Goal: Task Accomplishment & Management: Use online tool/utility

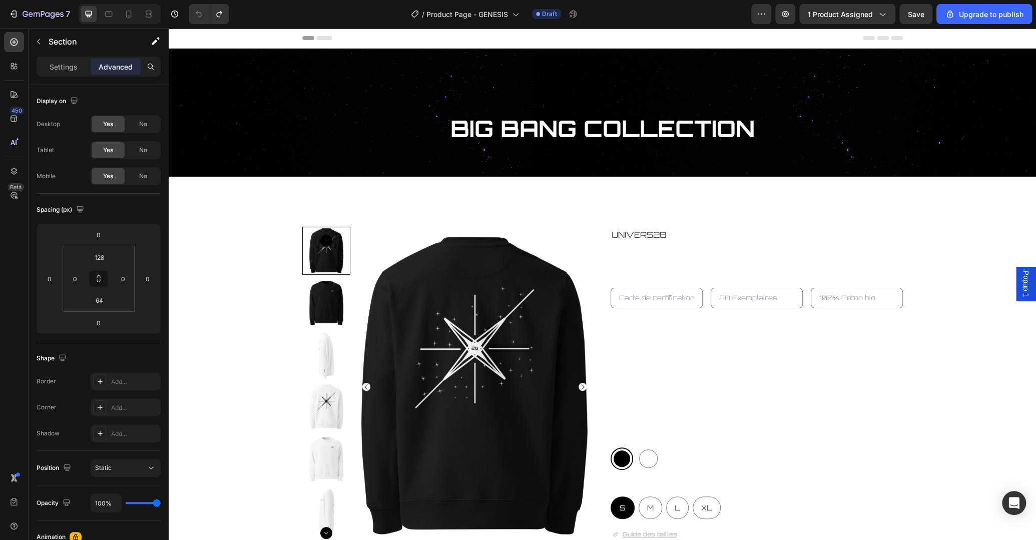
click at [945, 114] on h2 "BIG BANG COLLECTION" at bounding box center [602, 129] width 867 height 32
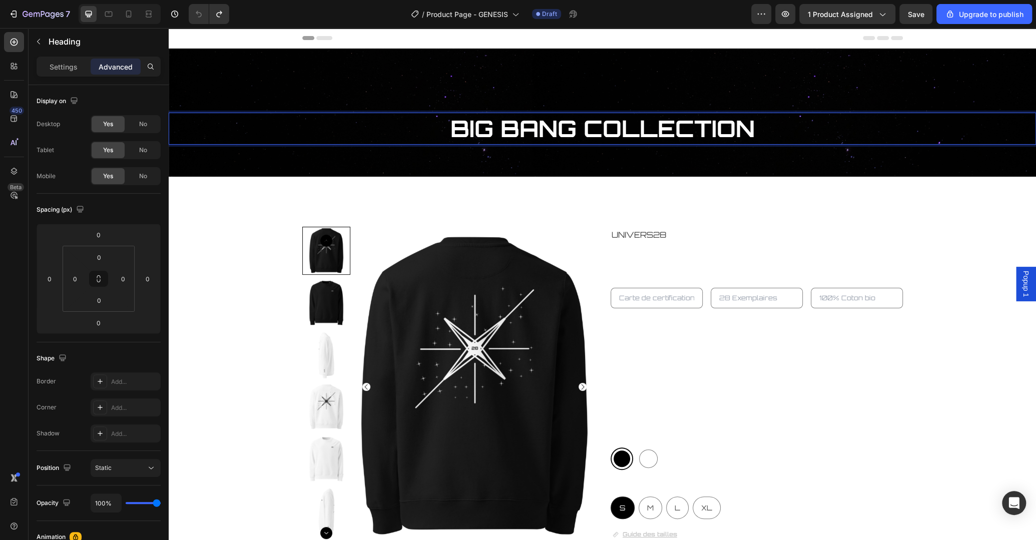
click at [945, 114] on h2 "BIG BANG COLLECTION" at bounding box center [602, 129] width 867 height 32
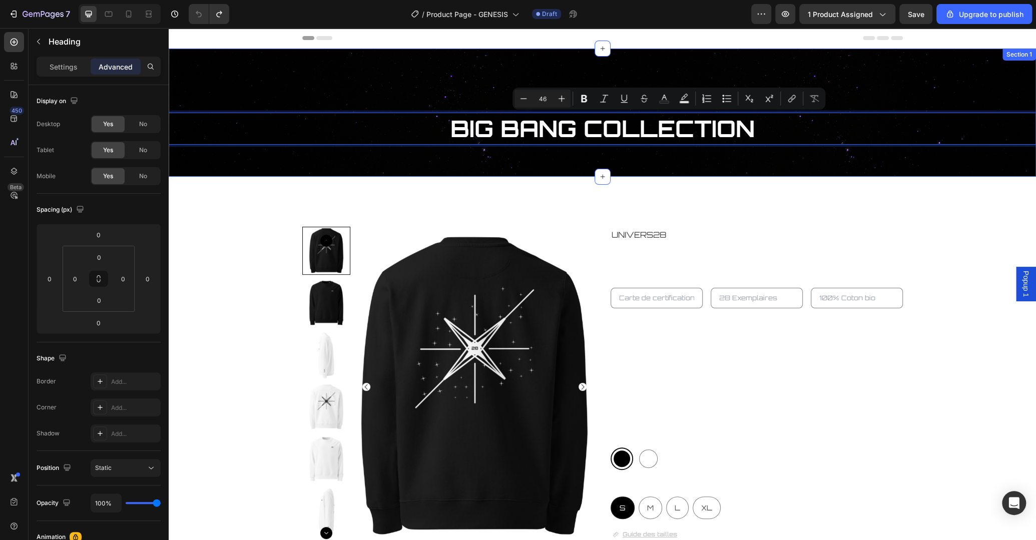
click at [954, 78] on div "BIG BANG COLLECTION Heading 0 Section 1" at bounding box center [602, 113] width 867 height 128
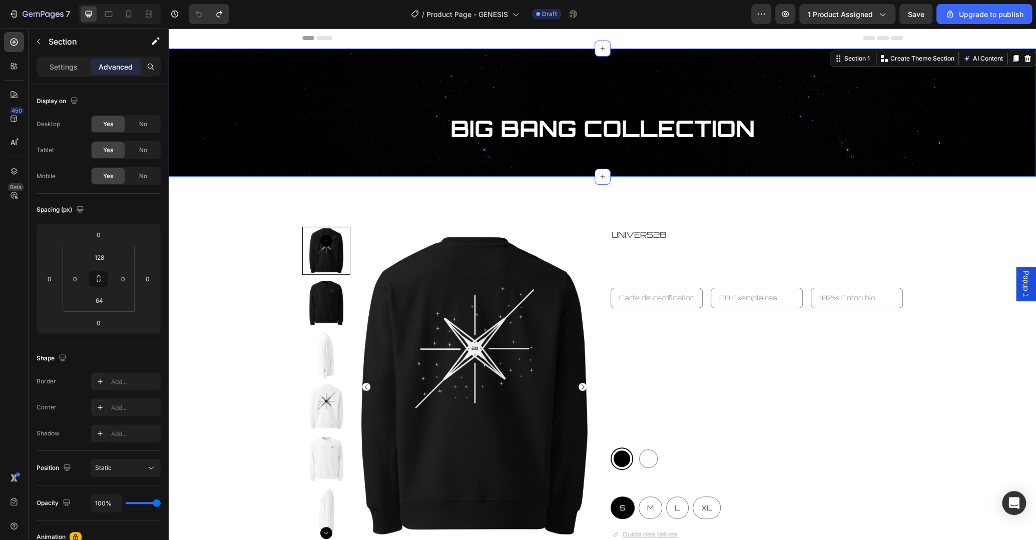
click at [954, 78] on div "BIG BANG COLLECTION Heading Section 1 You can create reusable sections Create T…" at bounding box center [602, 113] width 867 height 128
click at [946, 104] on div "BIG BANG COLLECTION Heading Section 1 You can create reusable sections Create T…" at bounding box center [602, 113] width 867 height 128
click at [941, 126] on p "BIG BANG COLLECTION" at bounding box center [602, 129] width 865 height 30
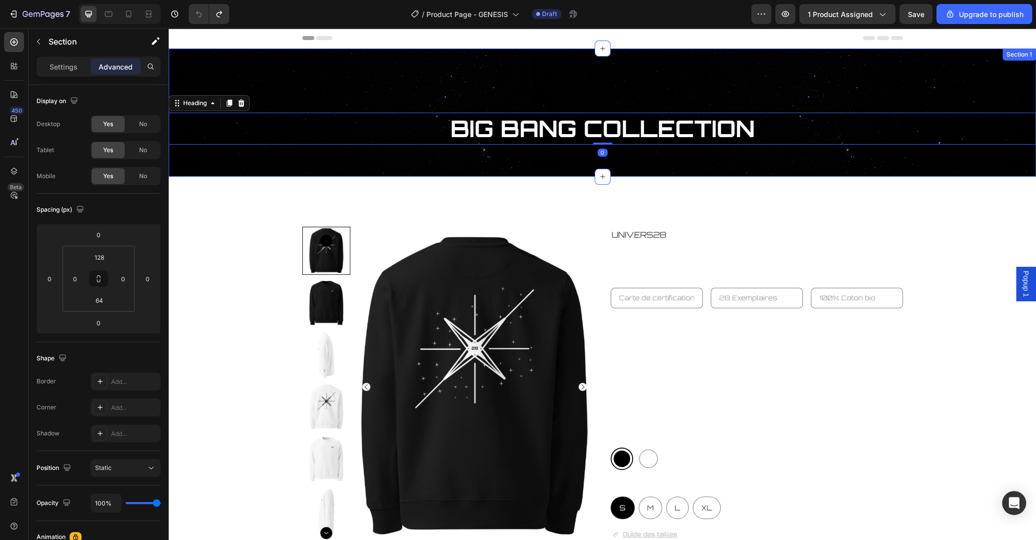
click at [971, 87] on div "BIG BANG COLLECTION Heading 0 Section 1" at bounding box center [602, 113] width 867 height 128
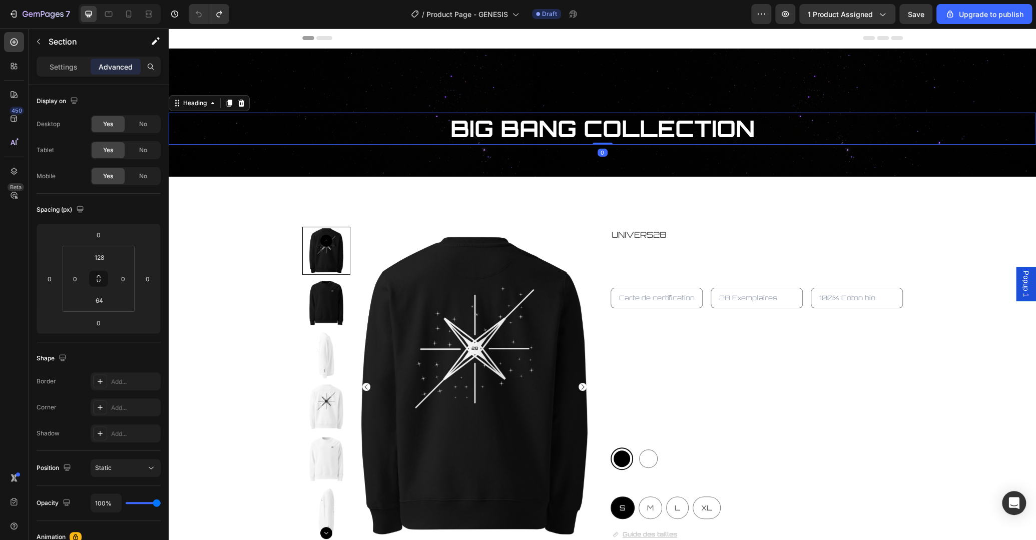
click at [947, 125] on p "BIG BANG COLLECTION" at bounding box center [602, 129] width 865 height 30
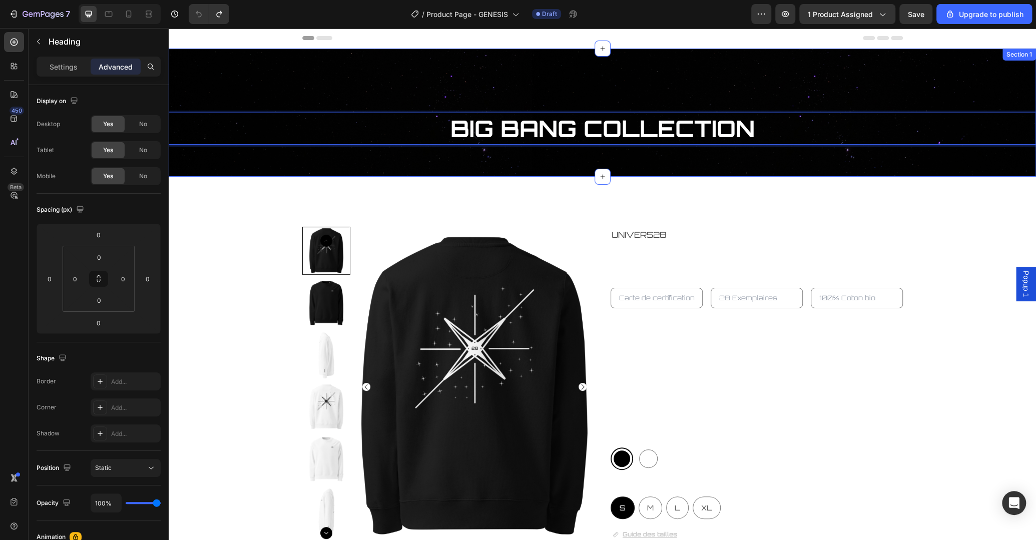
click at [831, 82] on div "BIG BANG COLLECTION Heading 0 Section 1" at bounding box center [602, 113] width 867 height 128
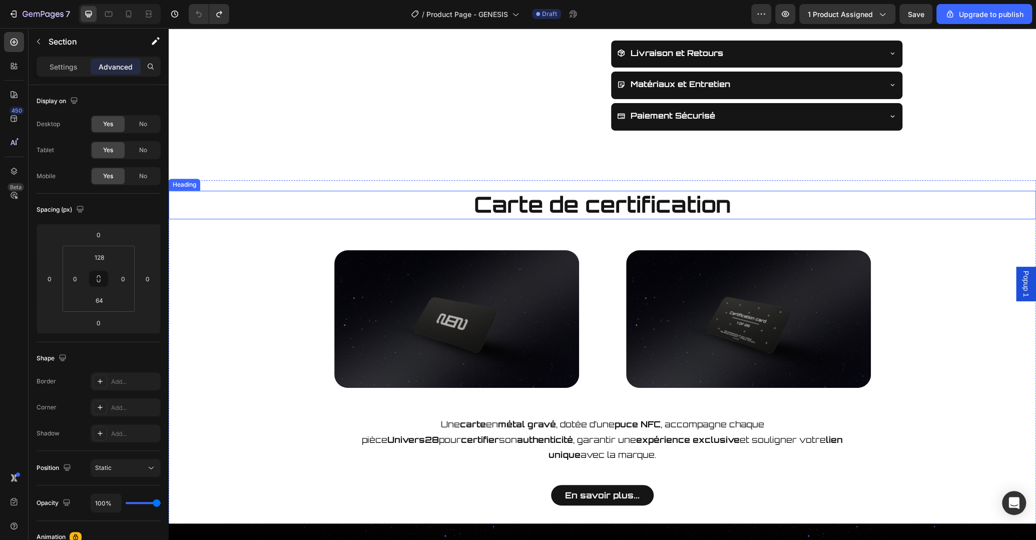
scroll to position [634, 0]
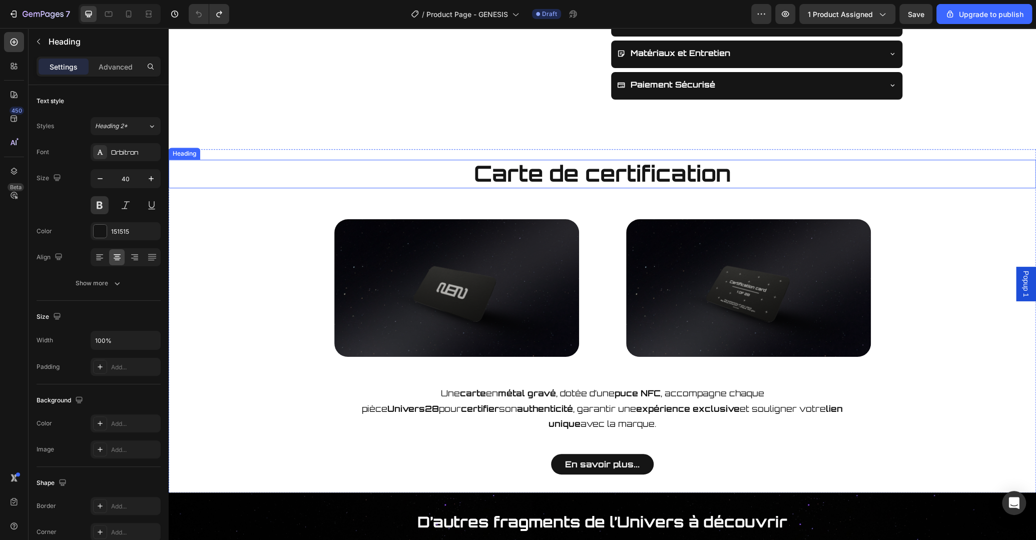
click at [614, 167] on span "Carte de certification" at bounding box center [602, 174] width 257 height 28
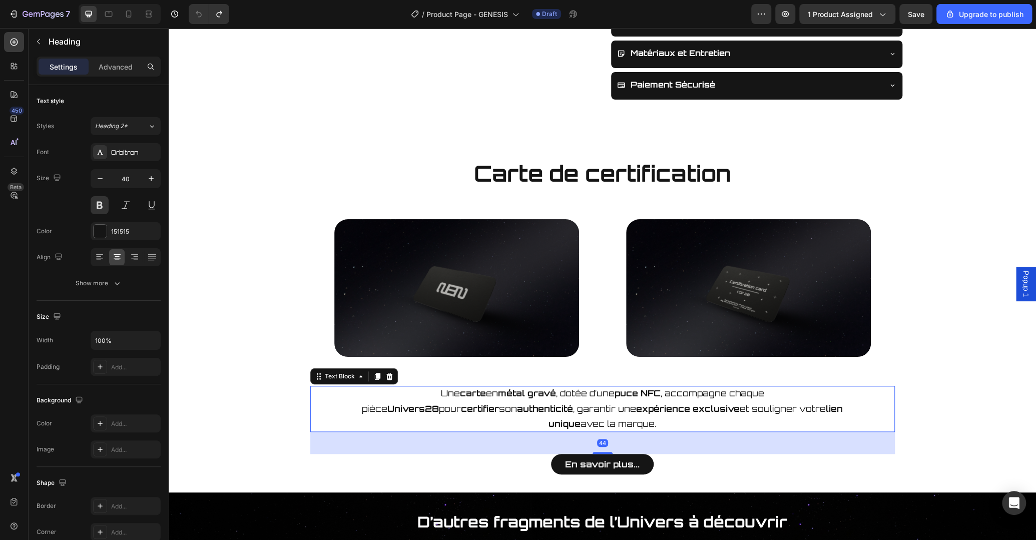
click at [527, 393] on strong "gravé" at bounding box center [541, 393] width 29 height 11
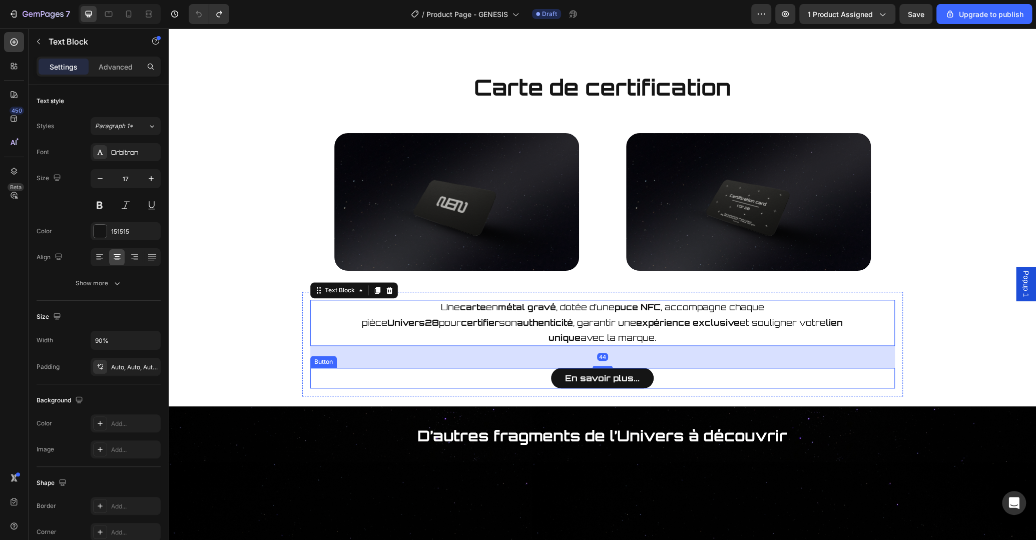
scroll to position [739, 0]
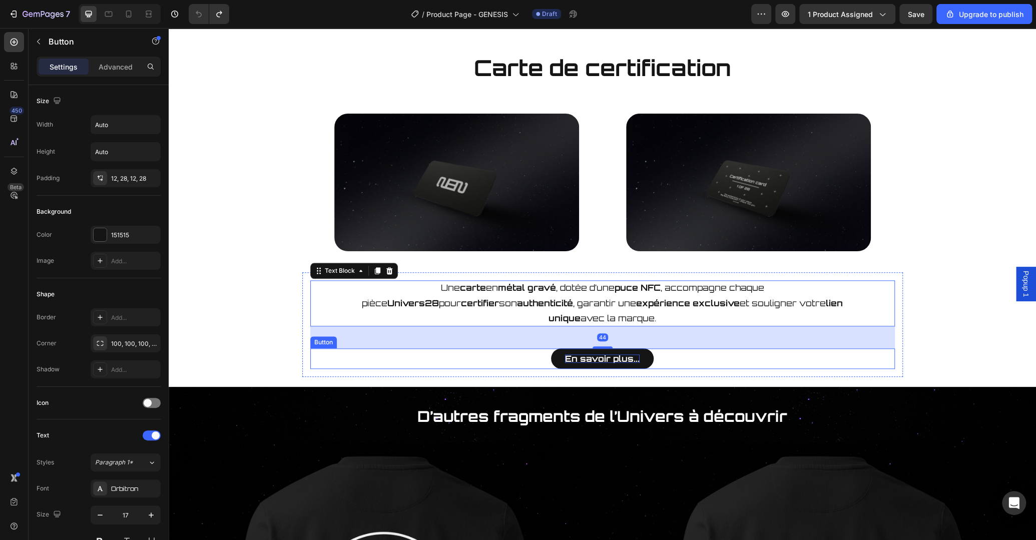
click at [636, 353] on strong "En savoir plus..." at bounding box center [602, 358] width 75 height 11
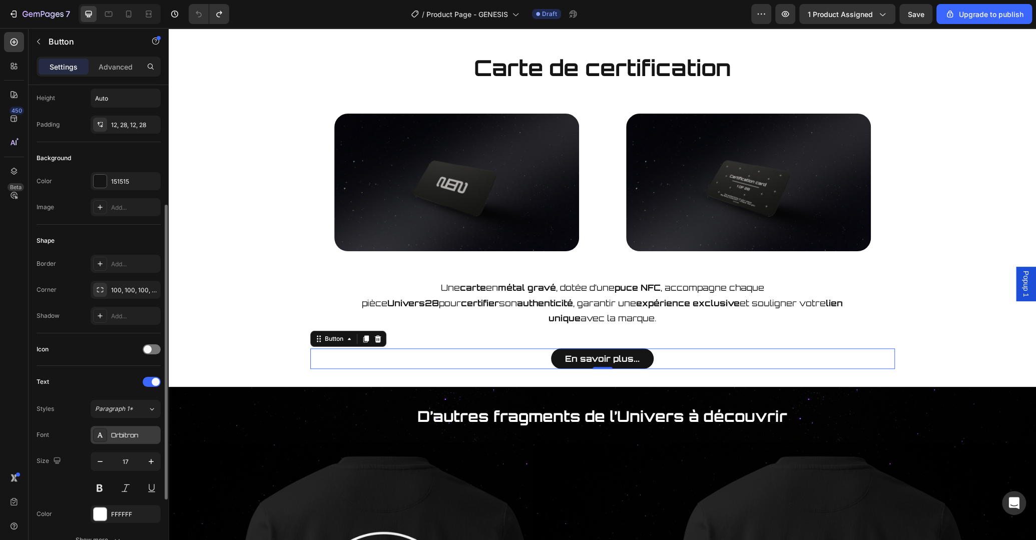
scroll to position [162, 0]
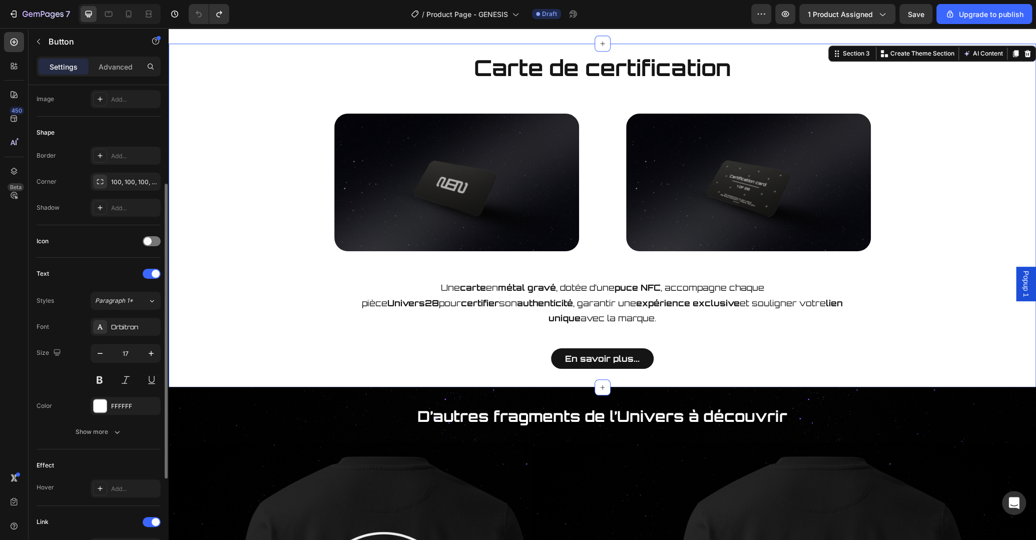
click at [231, 343] on div "Carte de certification Heading Image Image Row Une carte en métal gravé , dotée…" at bounding box center [602, 215] width 867 height 323
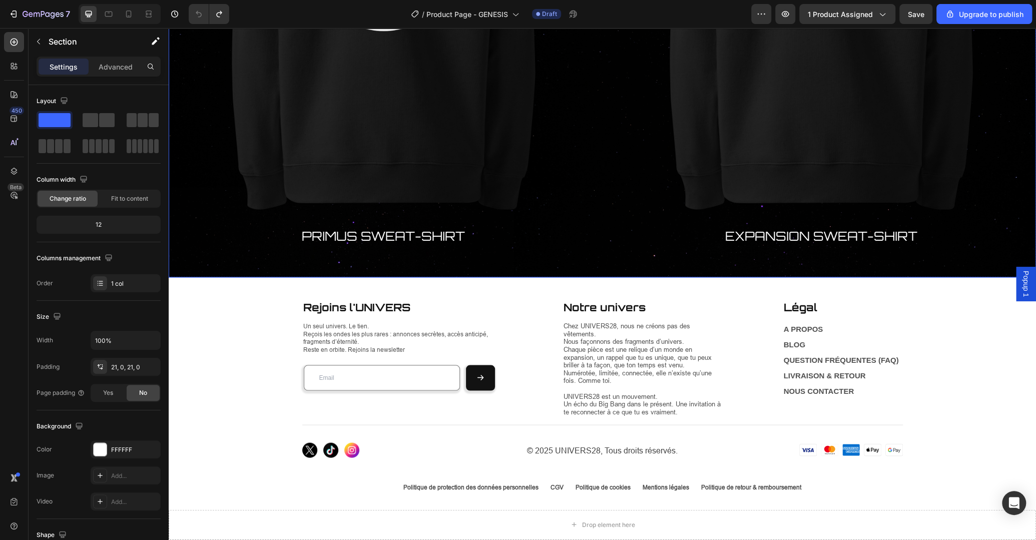
scroll to position [1373, 0]
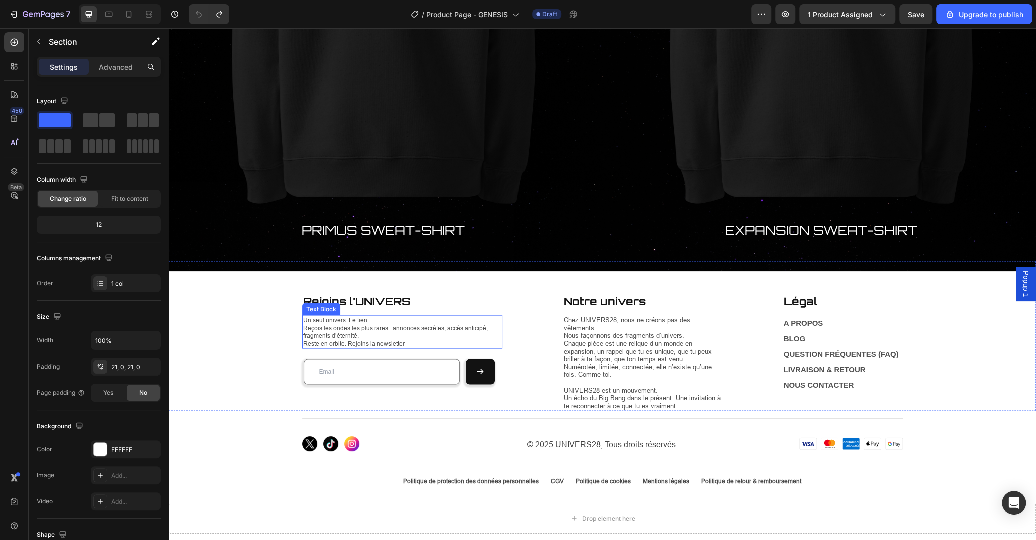
click at [393, 327] on span "Reçois les ondes les plus rares : annonces secrètes, accès anticipé, fragments …" at bounding box center [395, 332] width 185 height 16
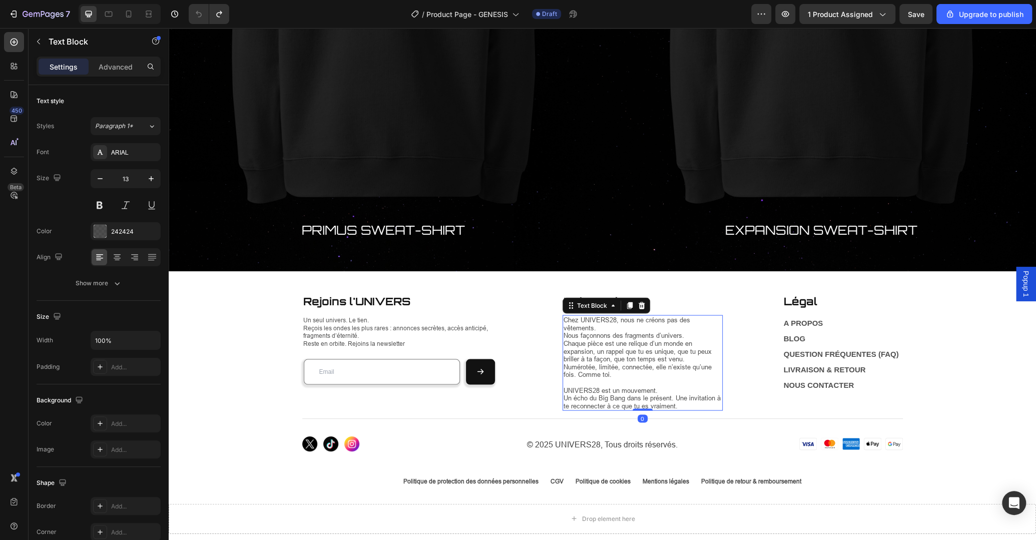
click at [688, 326] on p "Chez UNIVERS28, nous ne créons pas des vêtements." at bounding box center [642, 324] width 158 height 16
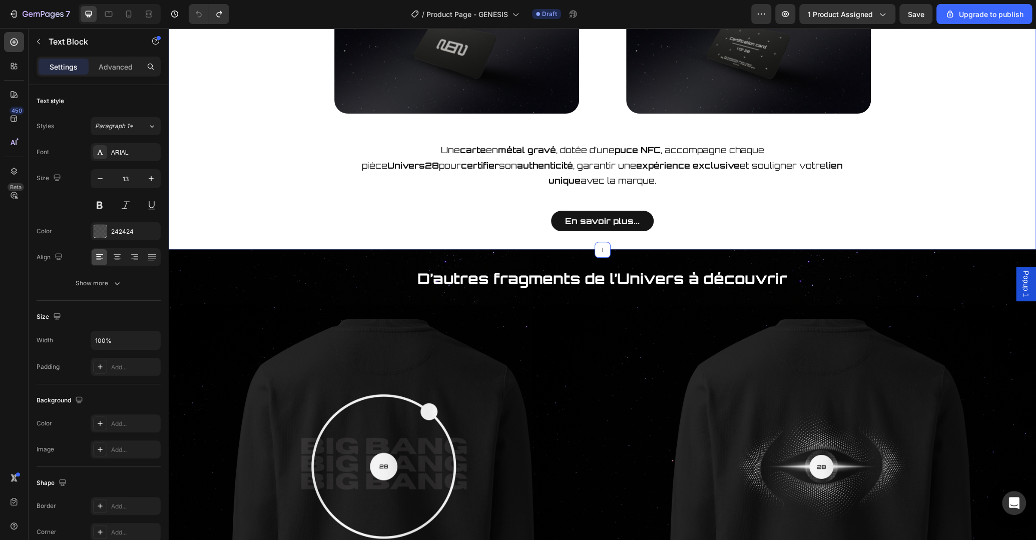
scroll to position [792, 0]
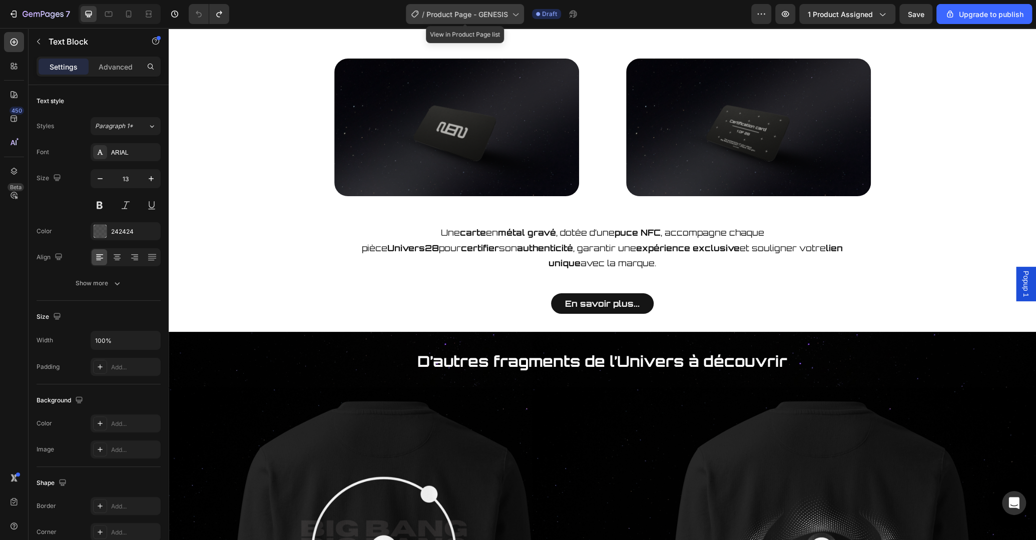
click at [485, 19] on span "Product Page - GENESIS" at bounding box center [467, 14] width 82 height 11
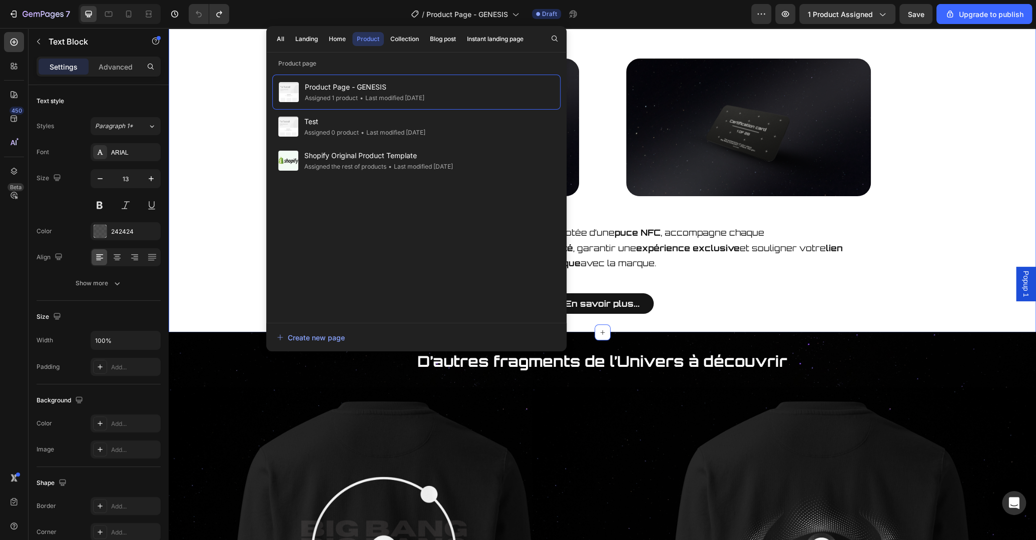
click at [244, 73] on div "Carte de certification Heading Image Image Row Une carte en métal gravé , dotée…" at bounding box center [602, 160] width 867 height 323
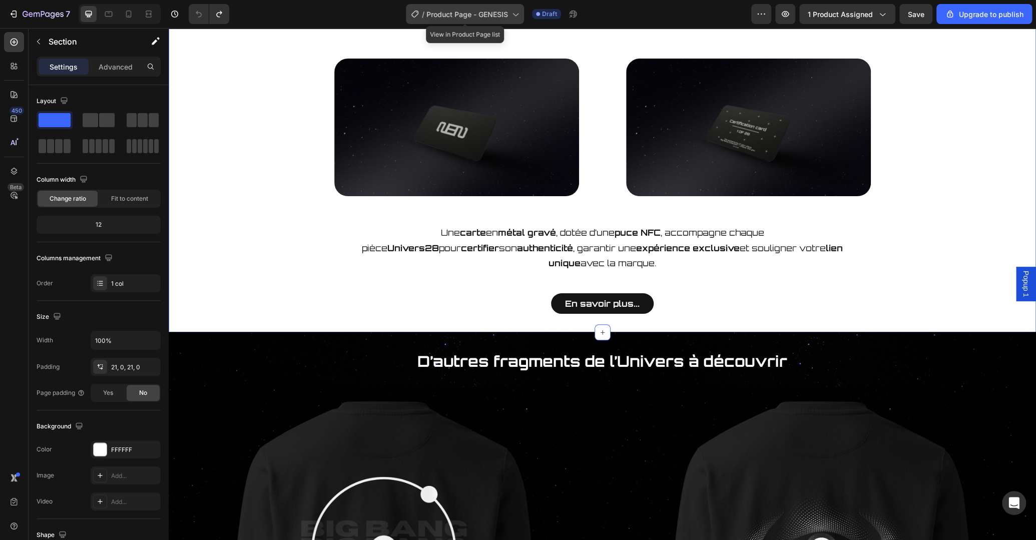
click at [461, 10] on span "Product Page - GENESIS" at bounding box center [467, 14] width 82 height 11
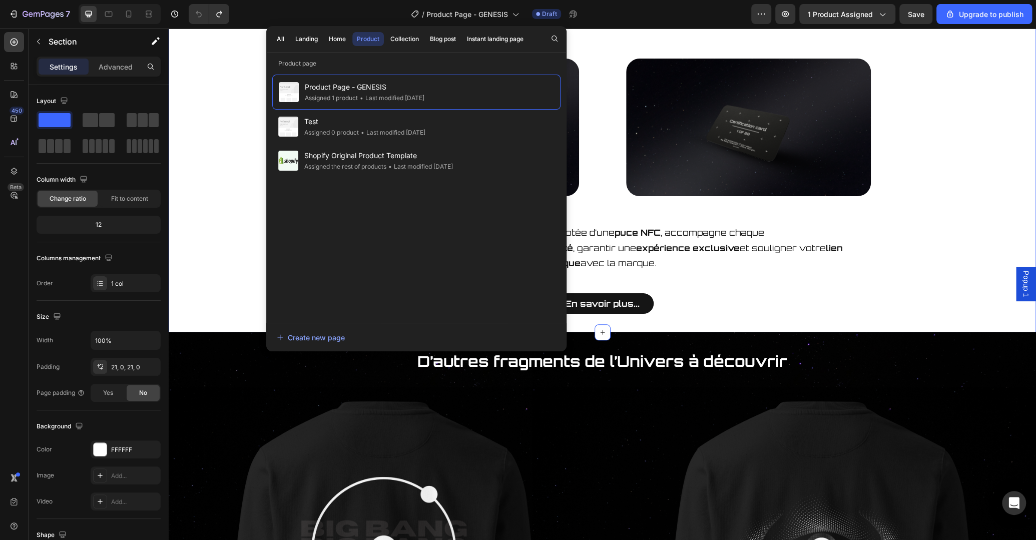
click at [231, 214] on div "Carte de certification Heading Image Image Row Une carte en métal gravé , dotée…" at bounding box center [602, 160] width 867 height 323
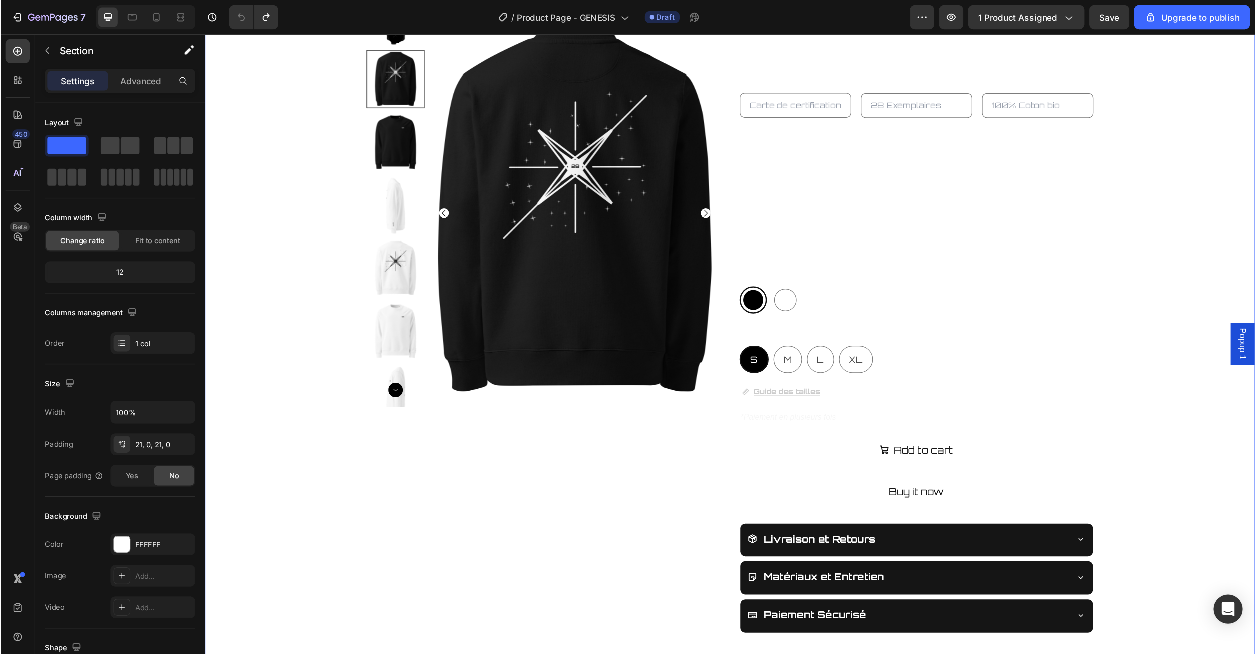
scroll to position [0, 0]
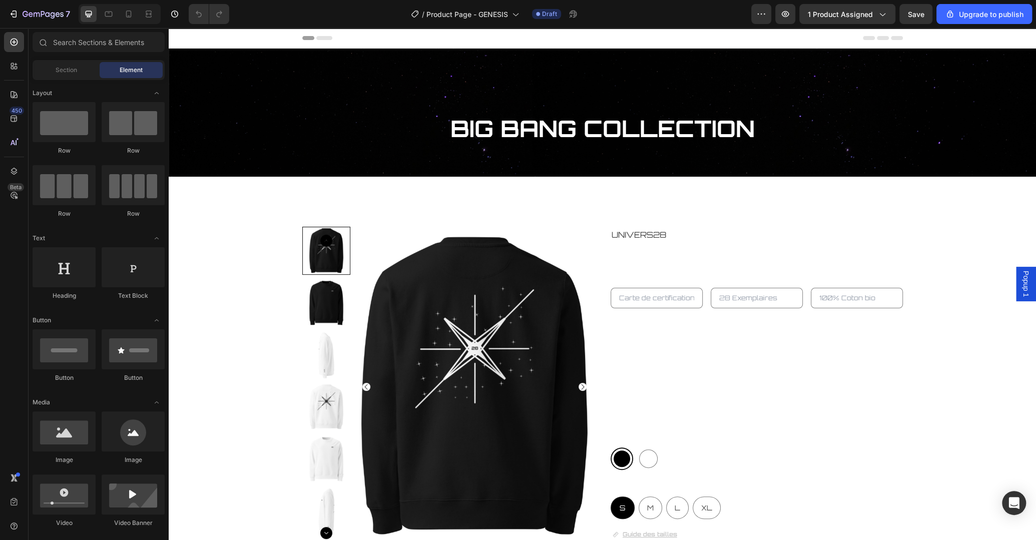
click at [489, 26] on div "/ Product Page - GENESIS" at bounding box center [465, 14] width 118 height 24
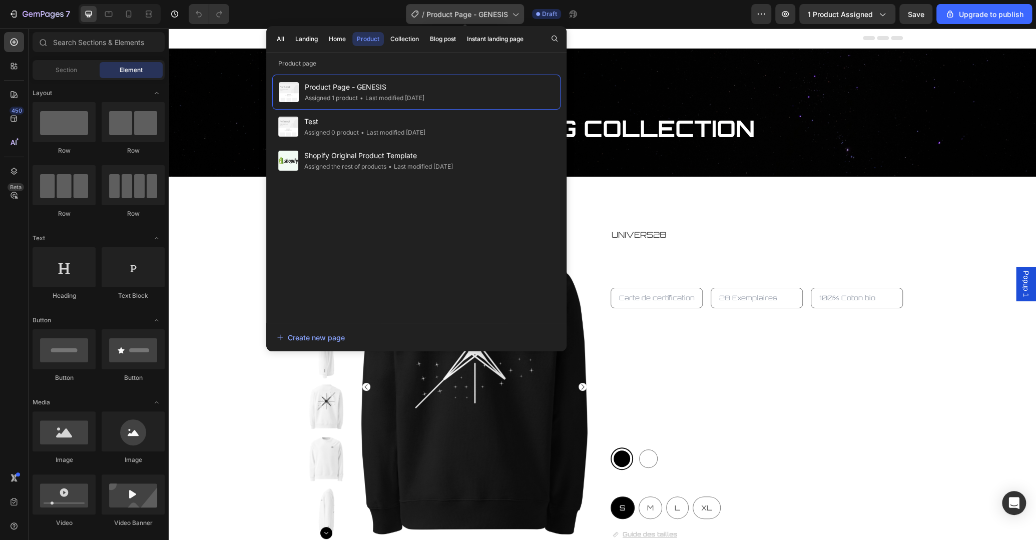
click at [494, 17] on span "Product Page - GENESIS" at bounding box center [467, 14] width 82 height 11
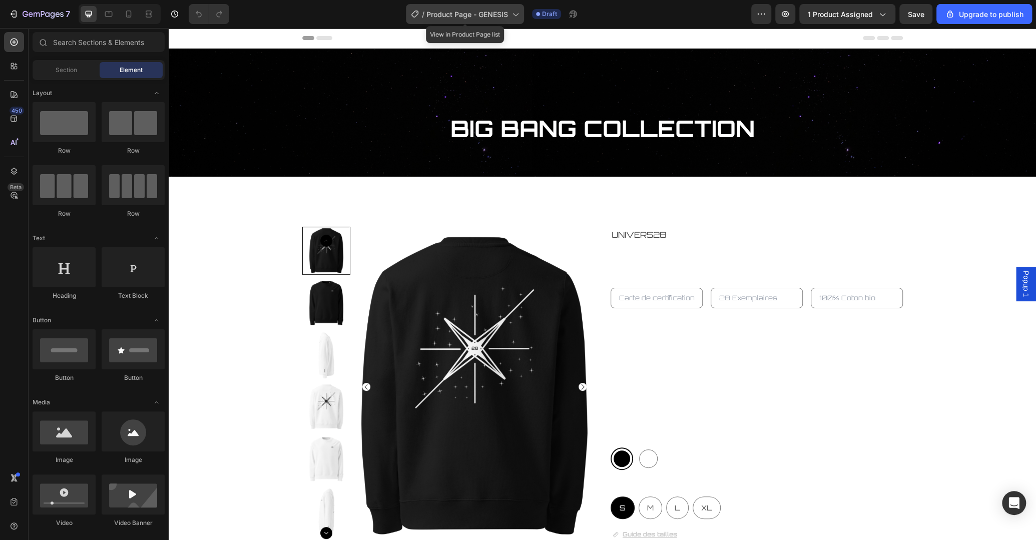
click at [494, 17] on span "Product Page - GENESIS" at bounding box center [467, 14] width 82 height 11
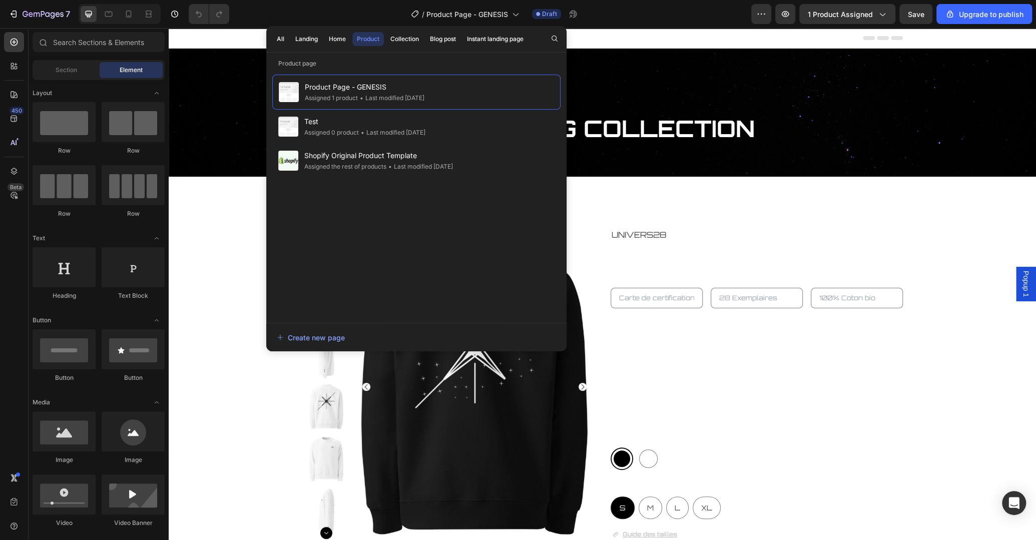
click at [290, 47] on div "All Landing Home Product Collection Blog post Instant landing page" at bounding box center [400, 39] width 268 height 26
click at [288, 46] on div "All Landing Home Product Collection Blog post Instant landing page" at bounding box center [400, 39] width 268 height 26
click at [291, 44] on button "All" at bounding box center [307, 39] width 32 height 14
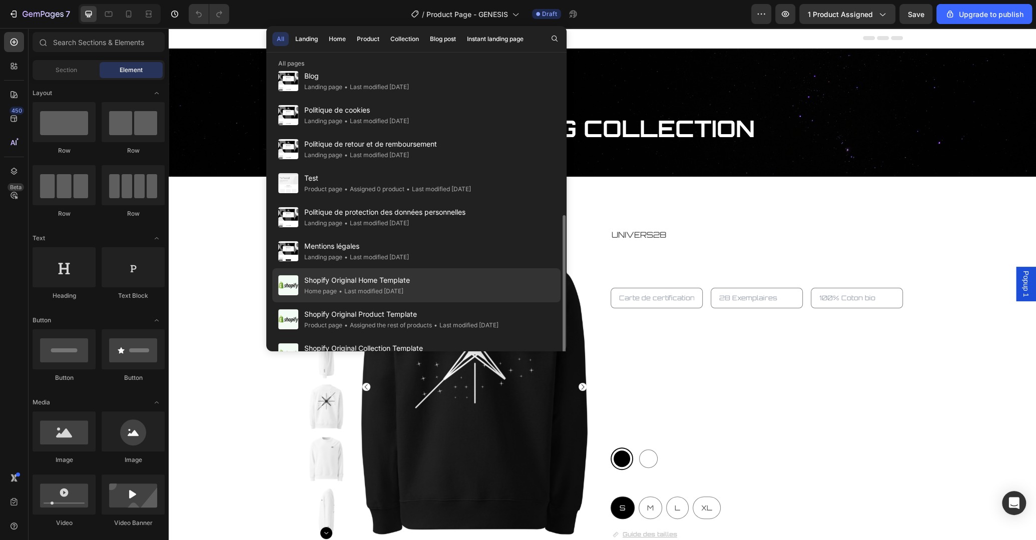
scroll to position [234, 0]
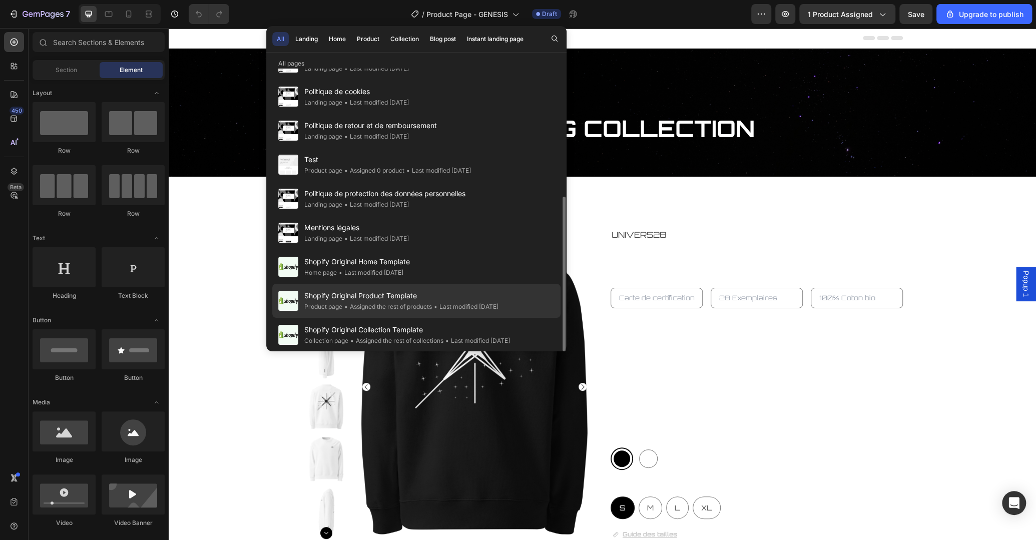
click at [393, 298] on span "Shopify Original Product Template" at bounding box center [401, 296] width 194 height 12
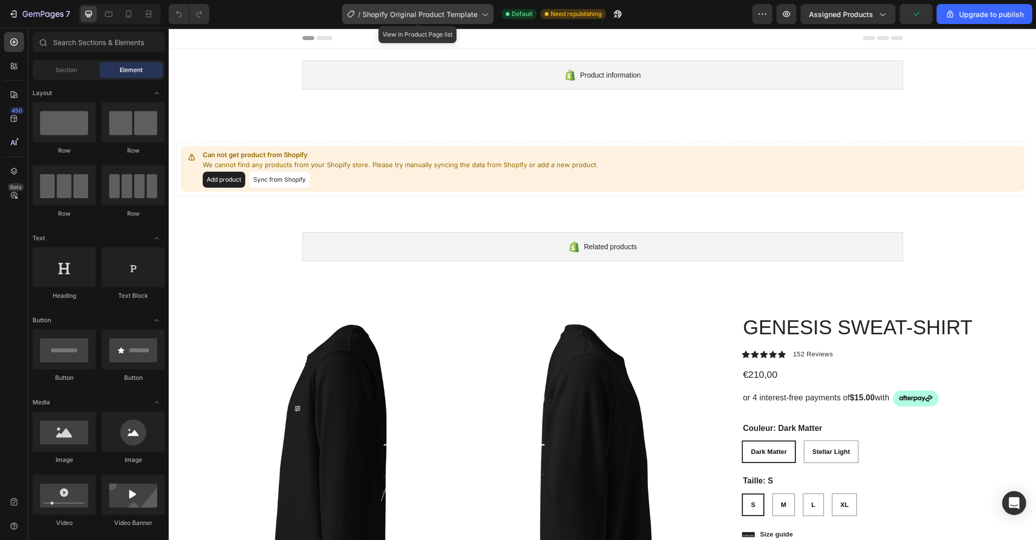
click at [446, 11] on span "Shopify Original Product Template" at bounding box center [419, 14] width 115 height 11
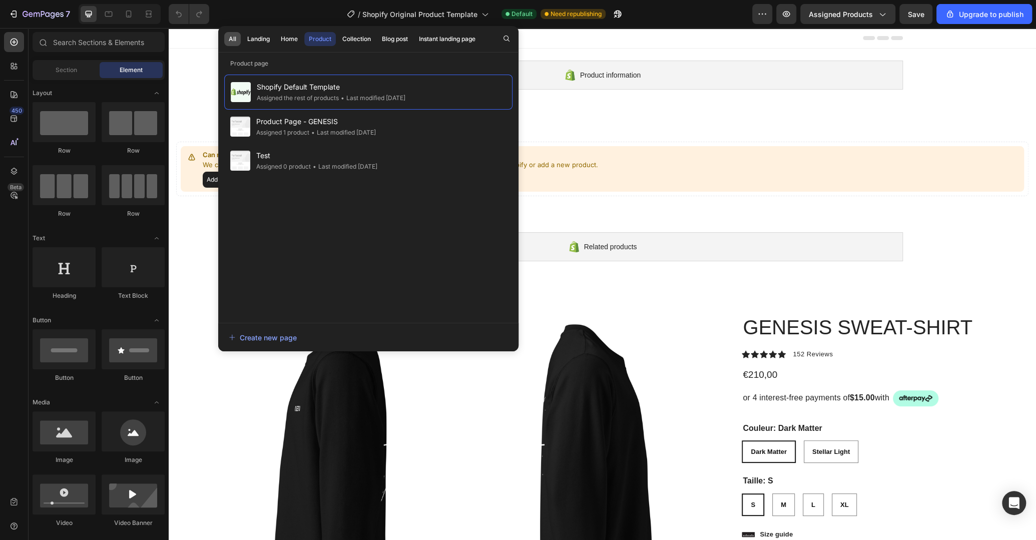
click at [231, 41] on div "All" at bounding box center [233, 39] width 8 height 9
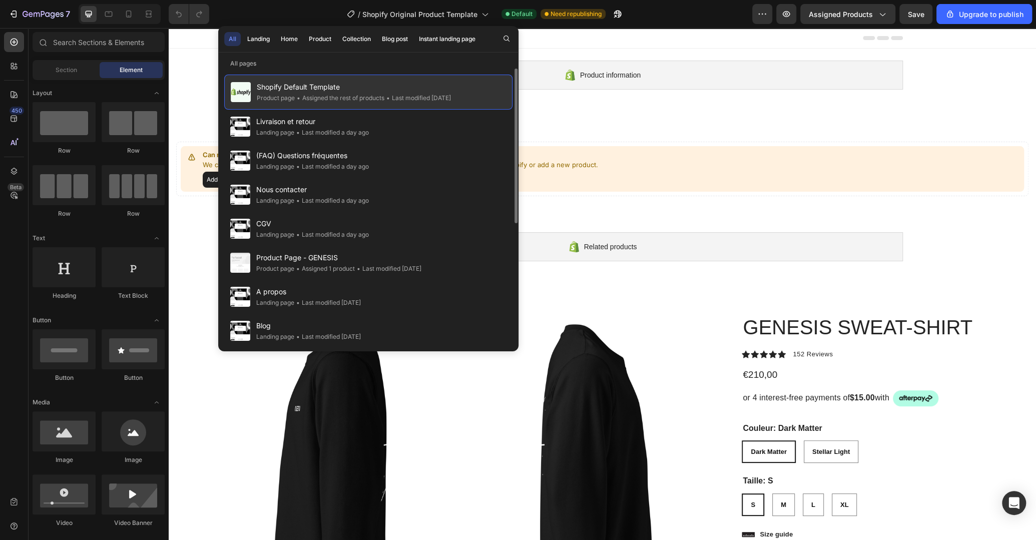
click at [384, 100] on div "• Assigned the rest of products" at bounding box center [417, 98] width 67 height 10
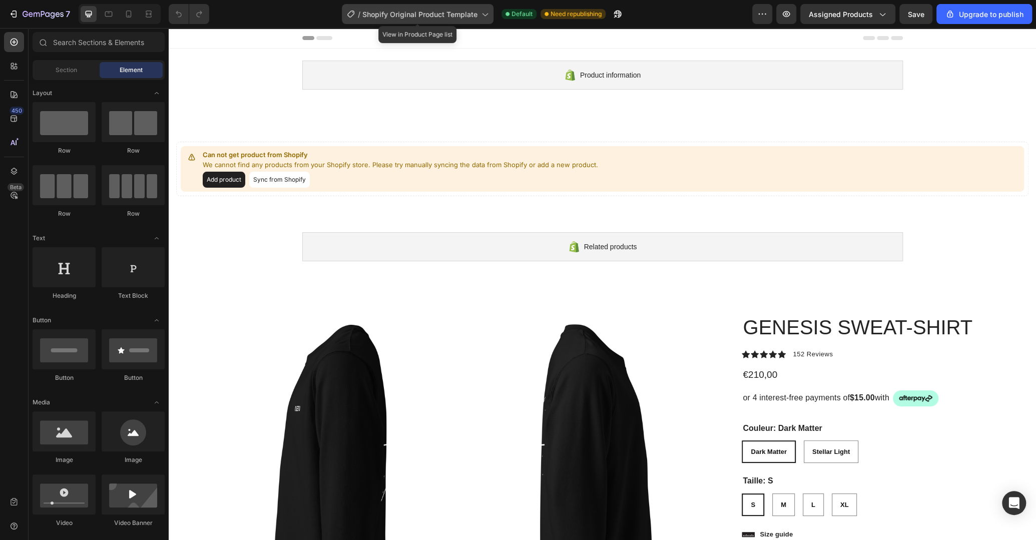
click at [436, 15] on span "Shopify Original Product Template" at bounding box center [419, 14] width 115 height 11
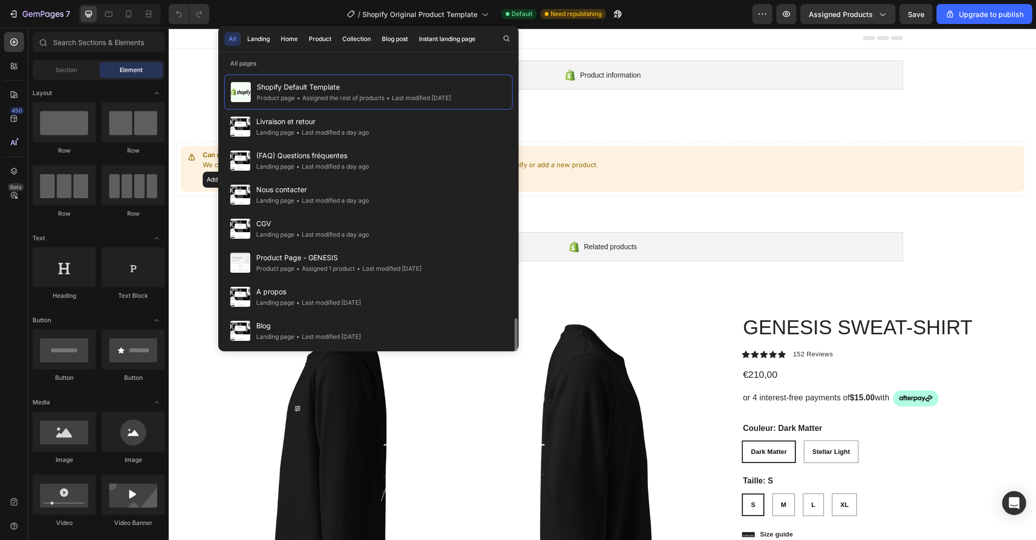
scroll to position [234, 0]
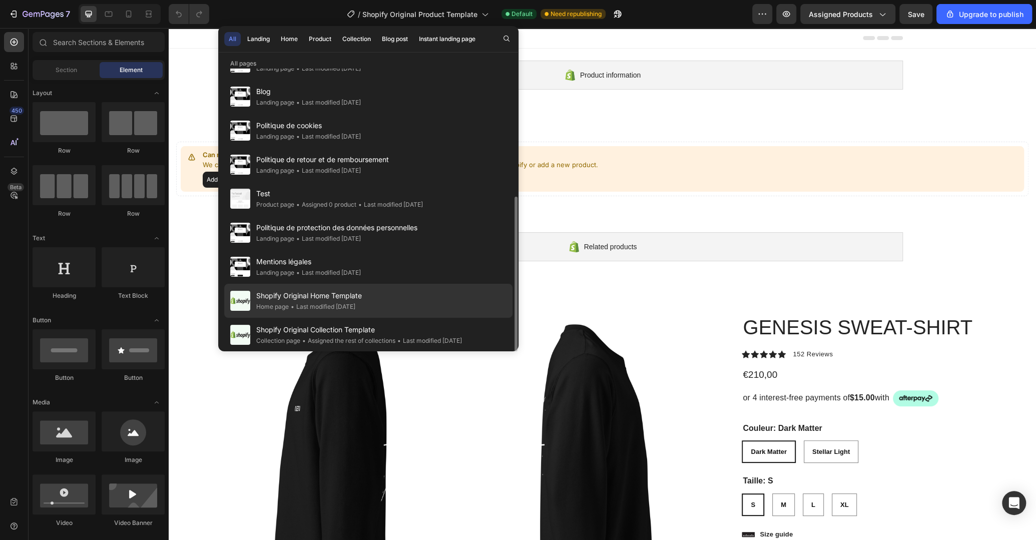
click at [345, 302] on div "• Last modified 7 days ago" at bounding box center [322, 307] width 67 height 10
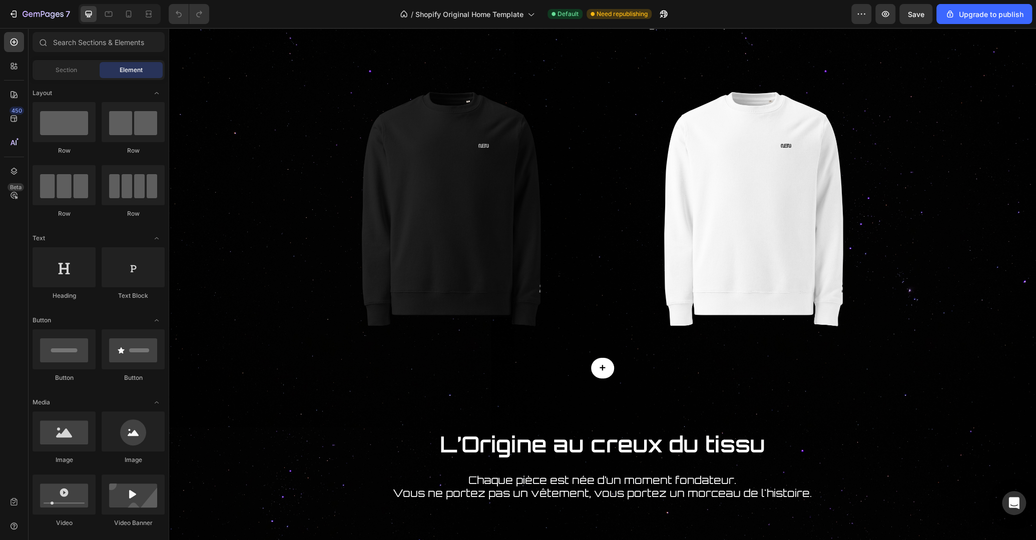
scroll to position [739, 0]
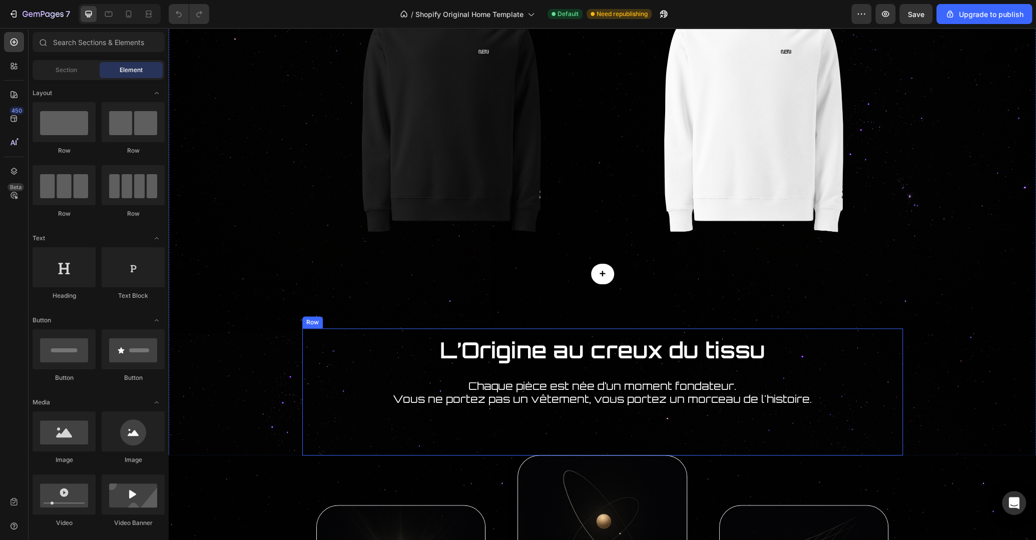
click at [901, 335] on div "L’Origine au creux du tissu Heading Chaque pièce est née d’un moment fondateur.…" at bounding box center [602, 391] width 600 height 127
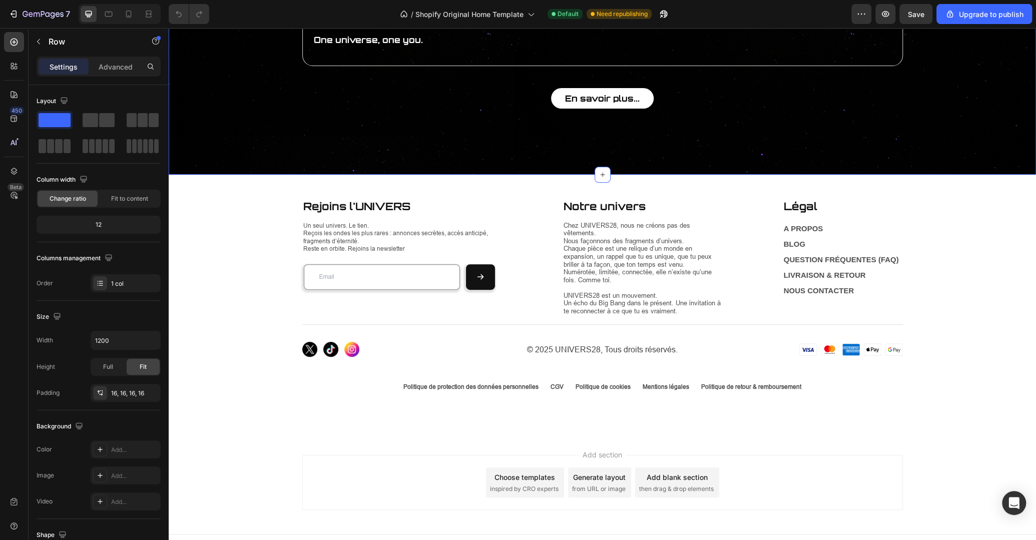
scroll to position [3134, 0]
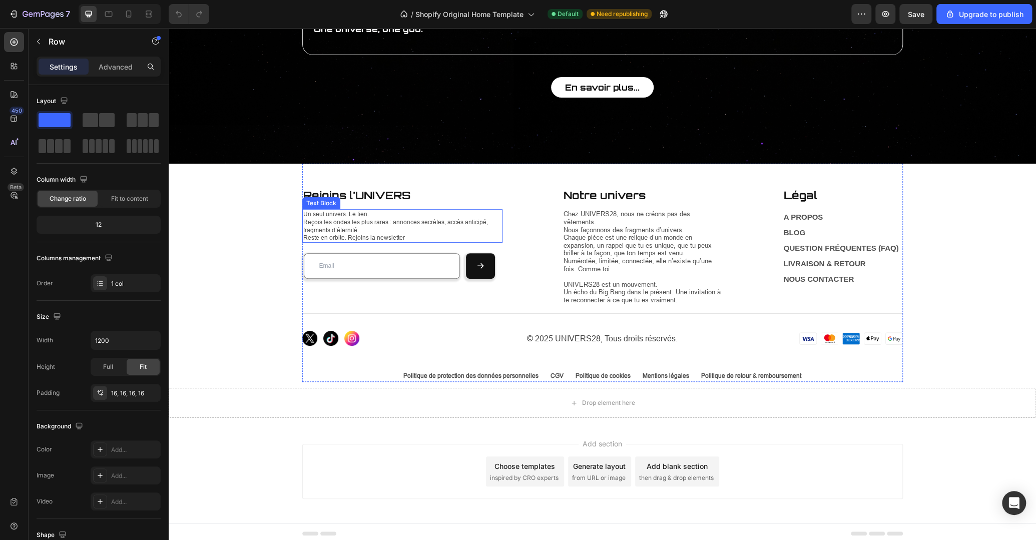
click at [380, 218] on p "Reçois les ondes les plus rares : annonces secrètes, accès anticipé, fragments …" at bounding box center [402, 226] width 198 height 16
